Goal: Task Accomplishment & Management: Use online tool/utility

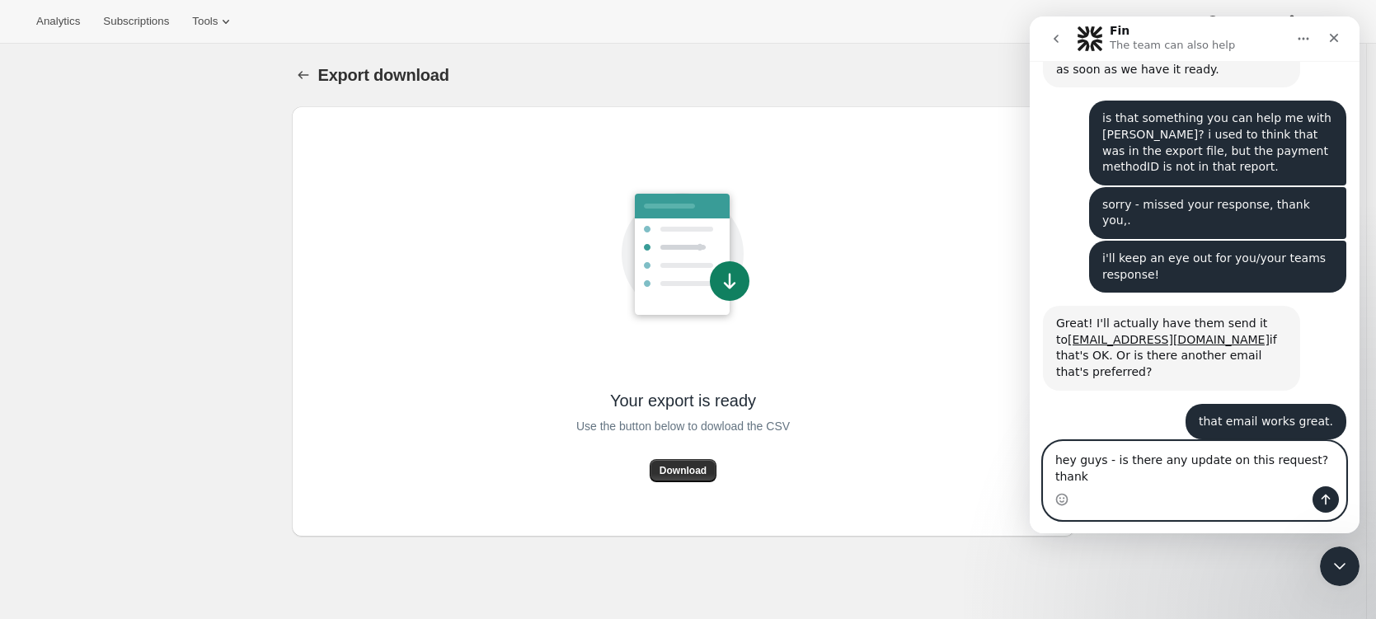
scroll to position [640, 0]
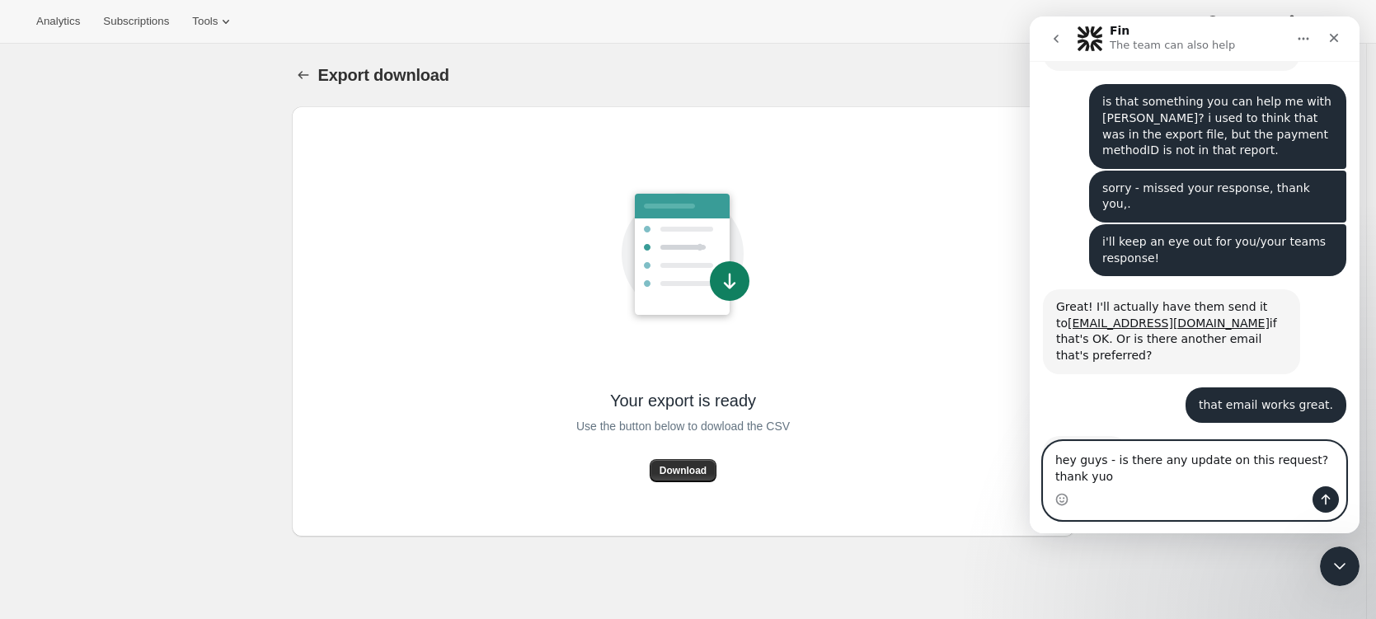
type textarea "hey guys - is there any update on this request? thank yuou"
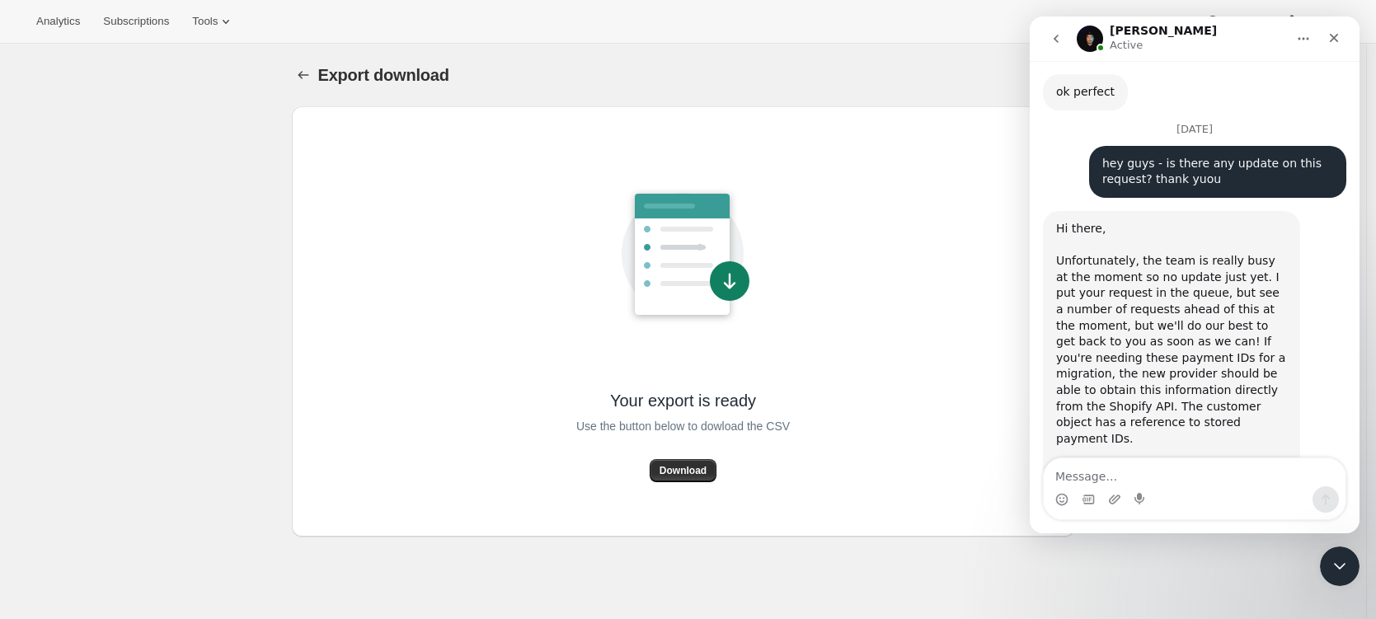
scroll to position [1025, 0]
click at [1139, 357] on div "Hi there, Unfortunately, the team is really busy at the moment so no update jus…" at bounding box center [1171, 357] width 231 height 275
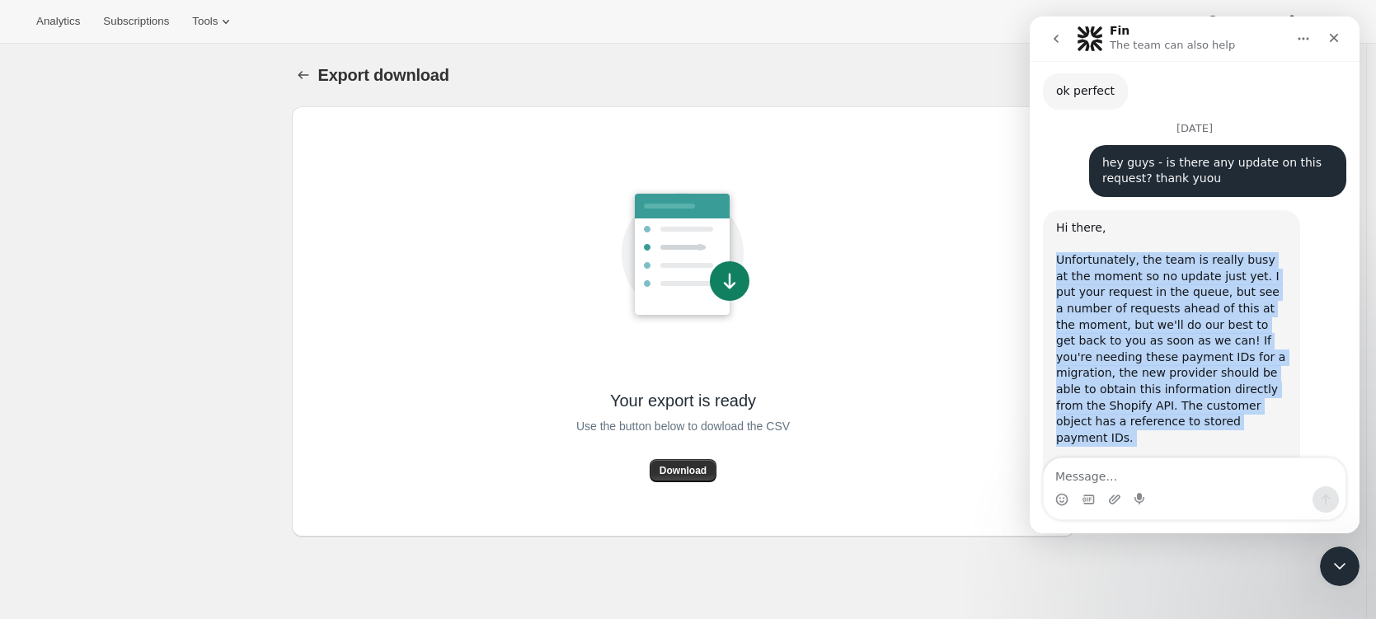
click at [1071, 344] on div "Hi there, Unfortunately, the team is really busy at the moment so no update jus…" at bounding box center [1171, 357] width 231 height 275
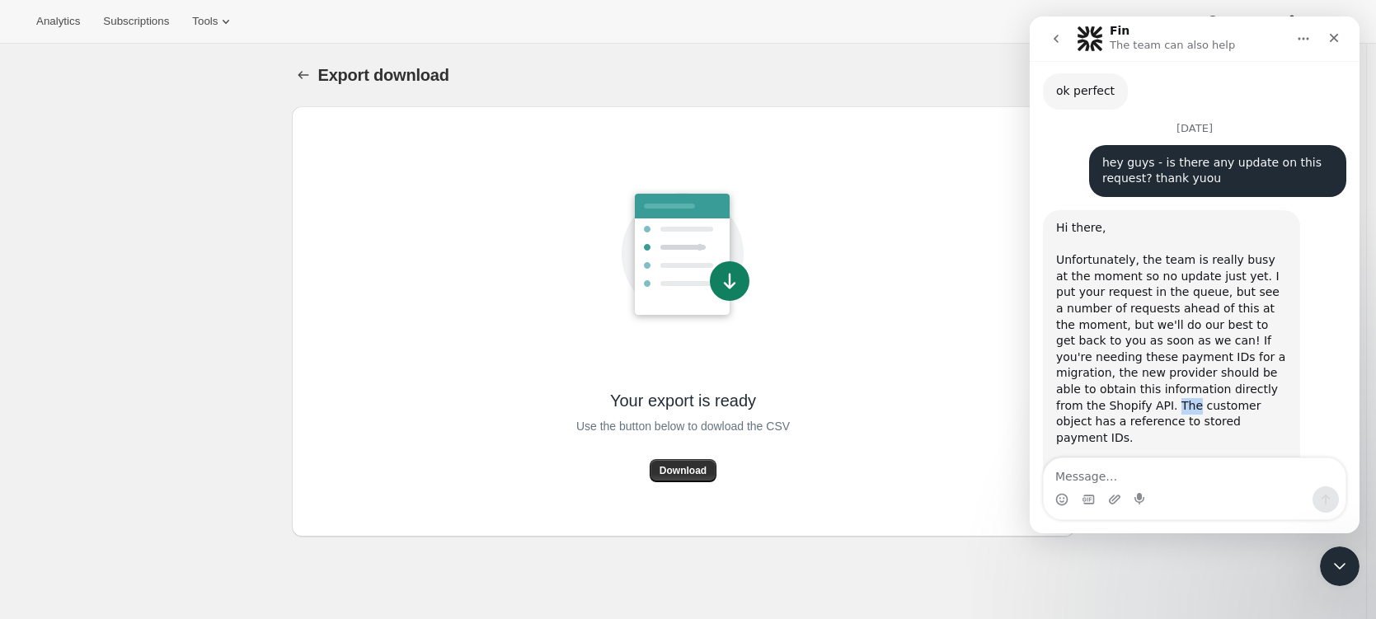
click at [1071, 344] on div "Hi there, Unfortunately, the team is really busy at the moment so no update jus…" at bounding box center [1171, 357] width 231 height 275
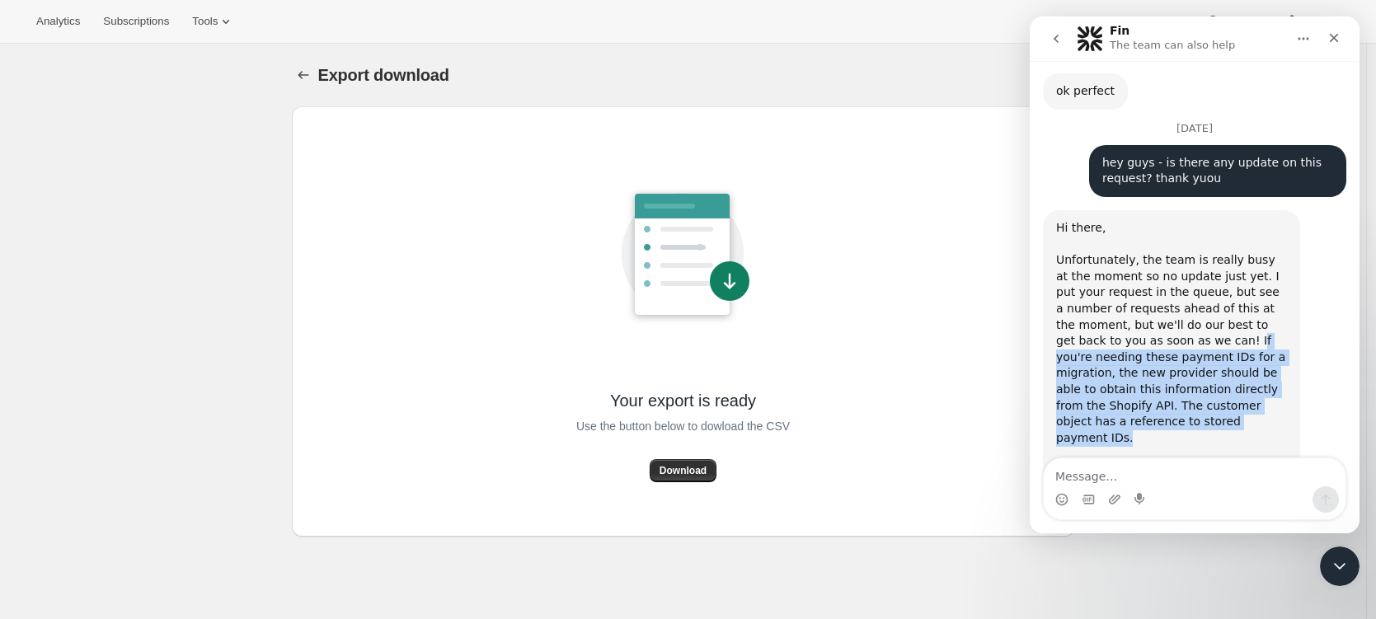
drag, startPoint x: 1198, startPoint y: 276, endPoint x: 1180, endPoint y: 355, distance: 81.2
click at [1180, 355] on div "Hi there, Unfortunately, the team is really busy at the moment so no update jus…" at bounding box center [1171, 357] width 231 height 275
copy div "f you're needing these payment IDs for a migration, the new provider should be …"
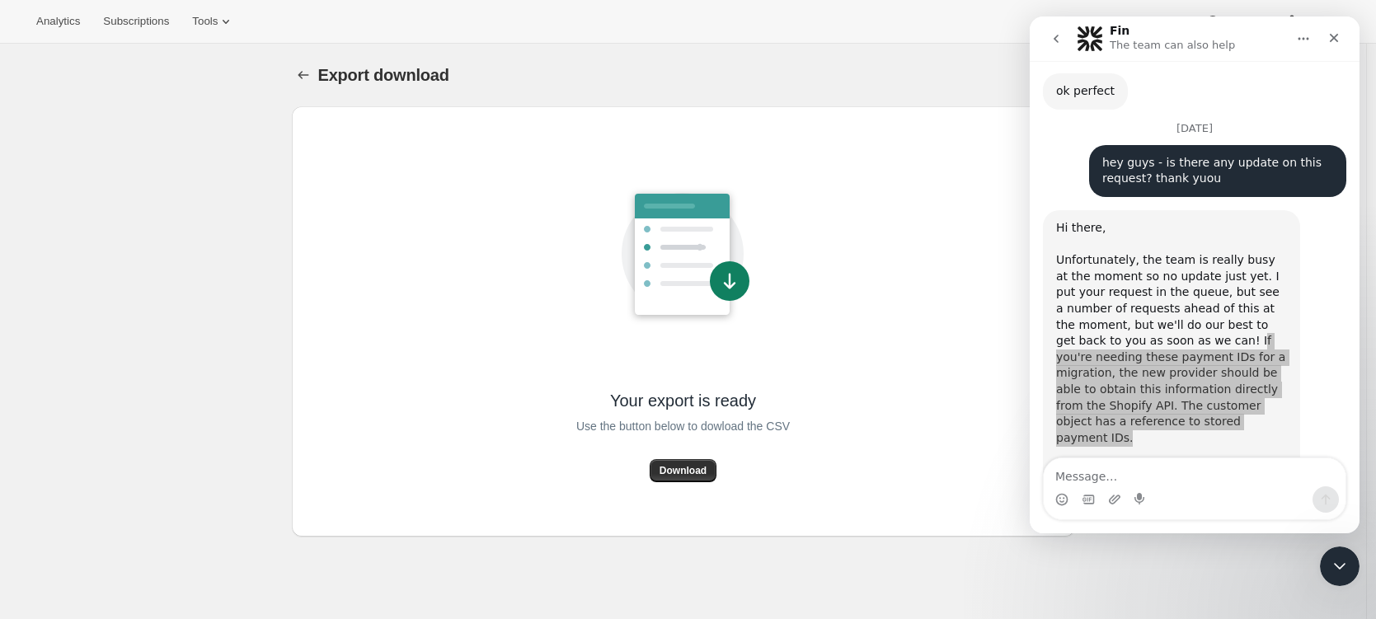
click at [170, 212] on div "Export download. This page is ready Export download Your export is ready Use th…" at bounding box center [683, 353] width 1367 height 619
click at [1007, 14] on div "Analytics Subscriptions Tools Help Settings" at bounding box center [688, 22] width 1376 height 44
click at [716, 473] on button "Download" at bounding box center [683, 470] width 67 height 23
